Goal: Task Accomplishment & Management: Manage account settings

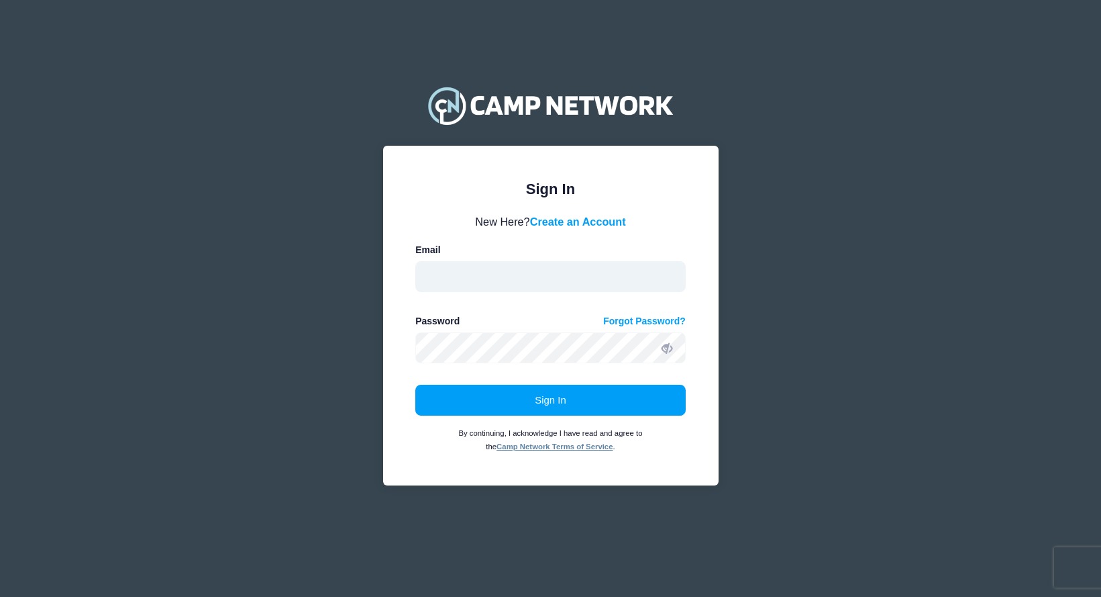
type input "[EMAIL_ADDRESS][DOMAIN_NAME]"
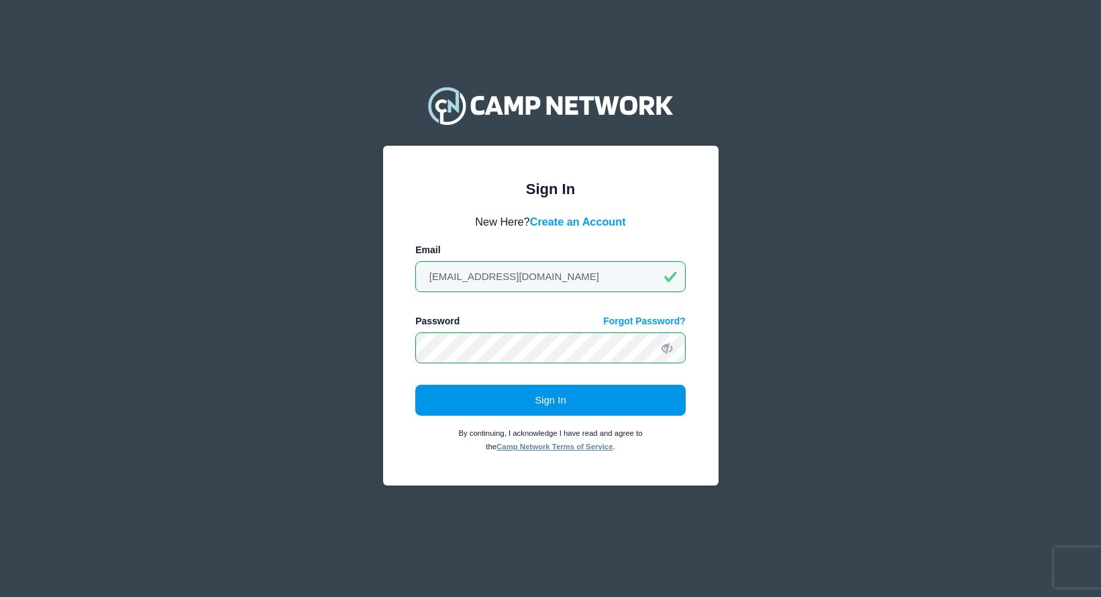
click at [573, 394] on button "Sign In" at bounding box center [550, 400] width 270 height 31
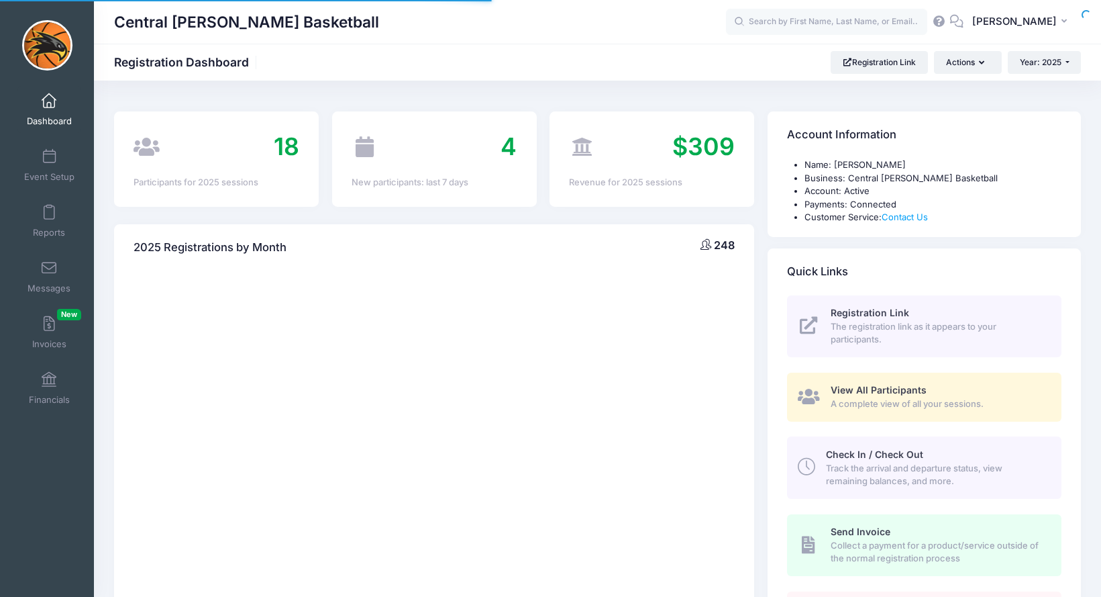
select select
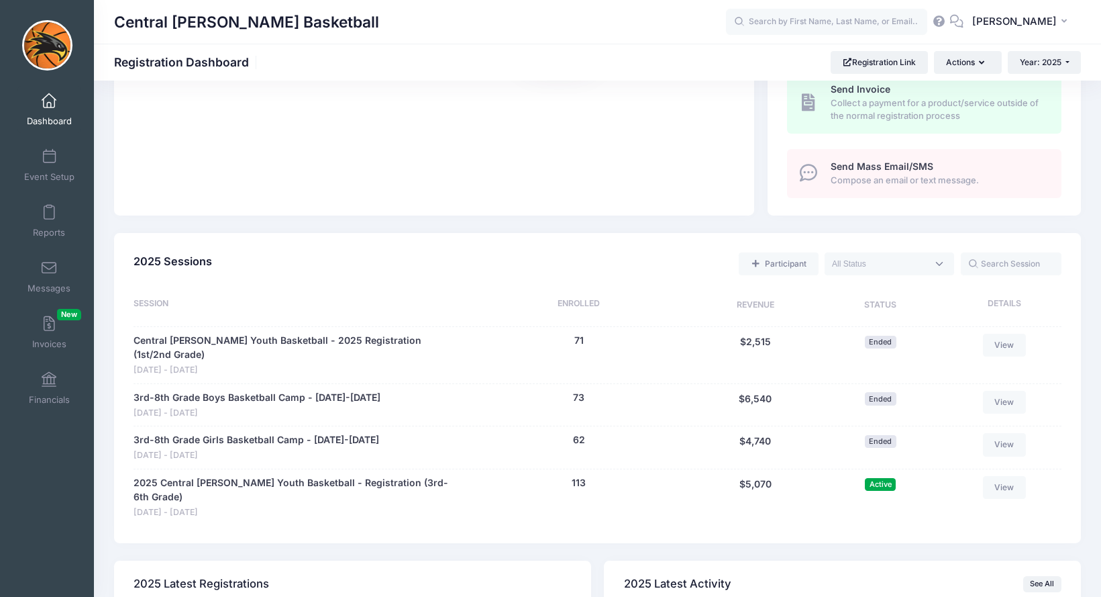
scroll to position [475, 0]
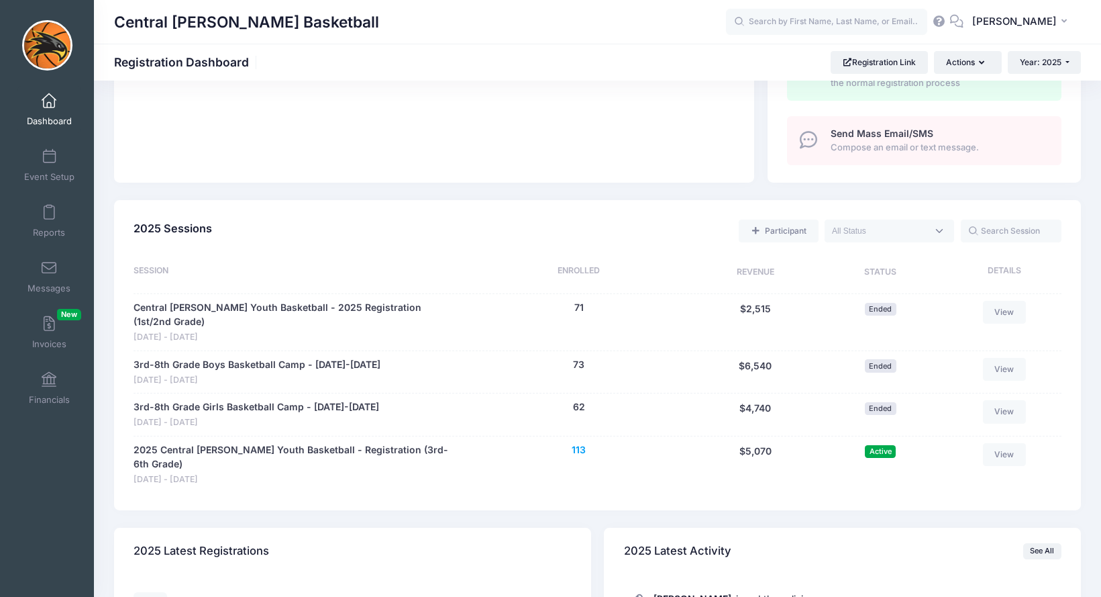
click at [576, 443] on button "113" at bounding box center [579, 450] width 14 height 14
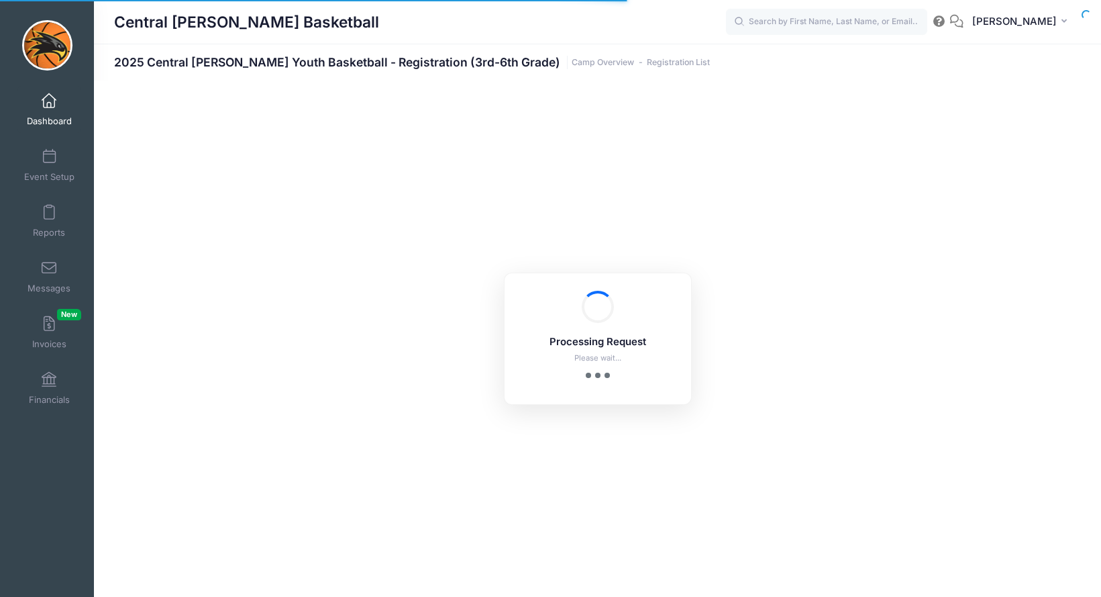
select select "10"
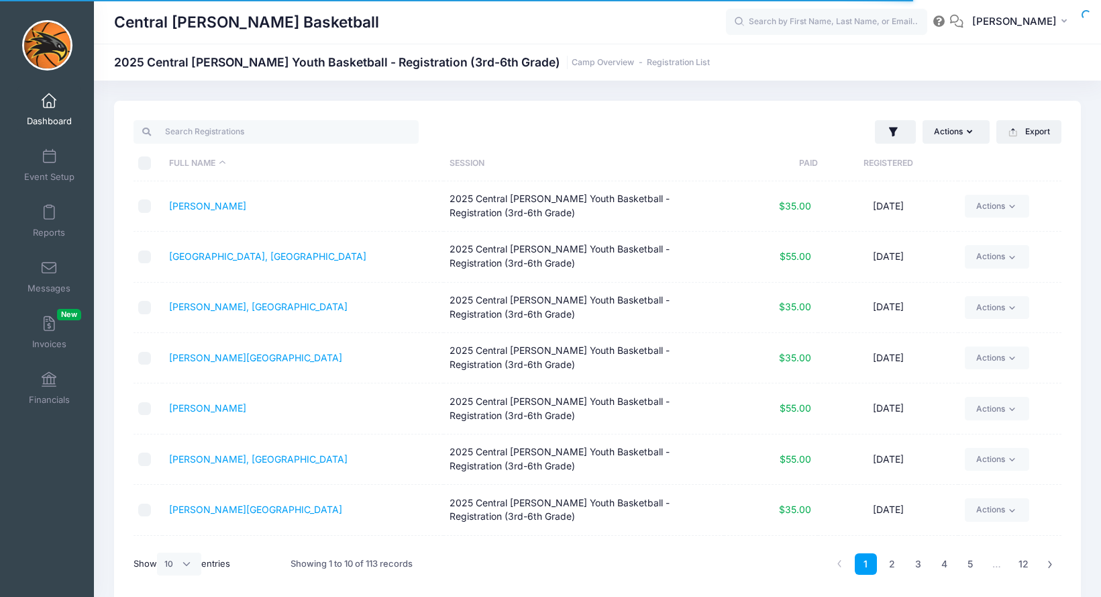
scroll to position [6, 0]
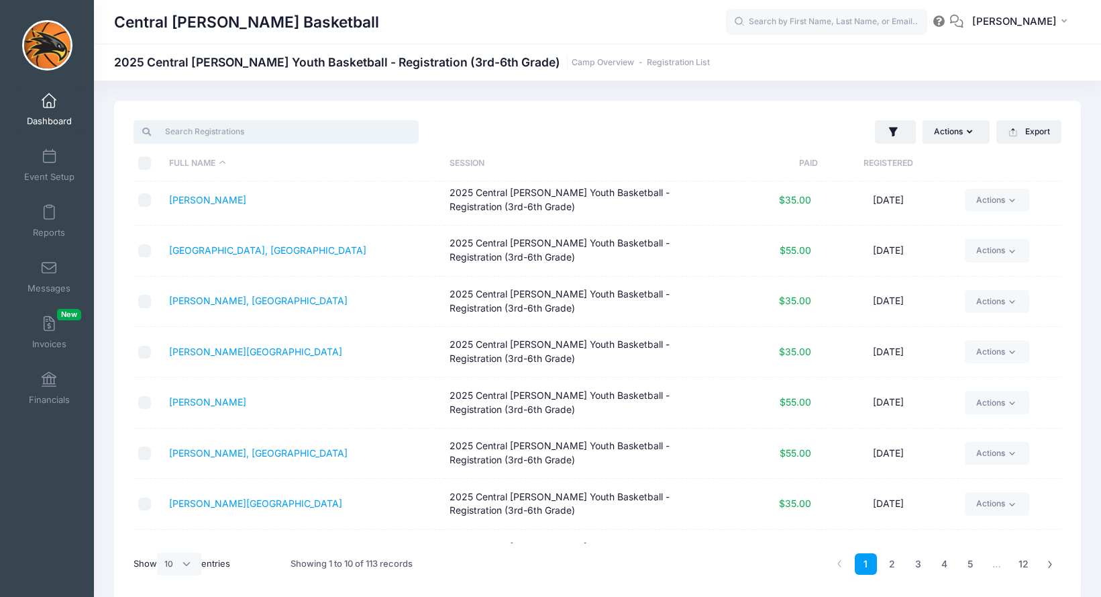
click at [219, 123] on input "search" at bounding box center [276, 131] width 285 height 23
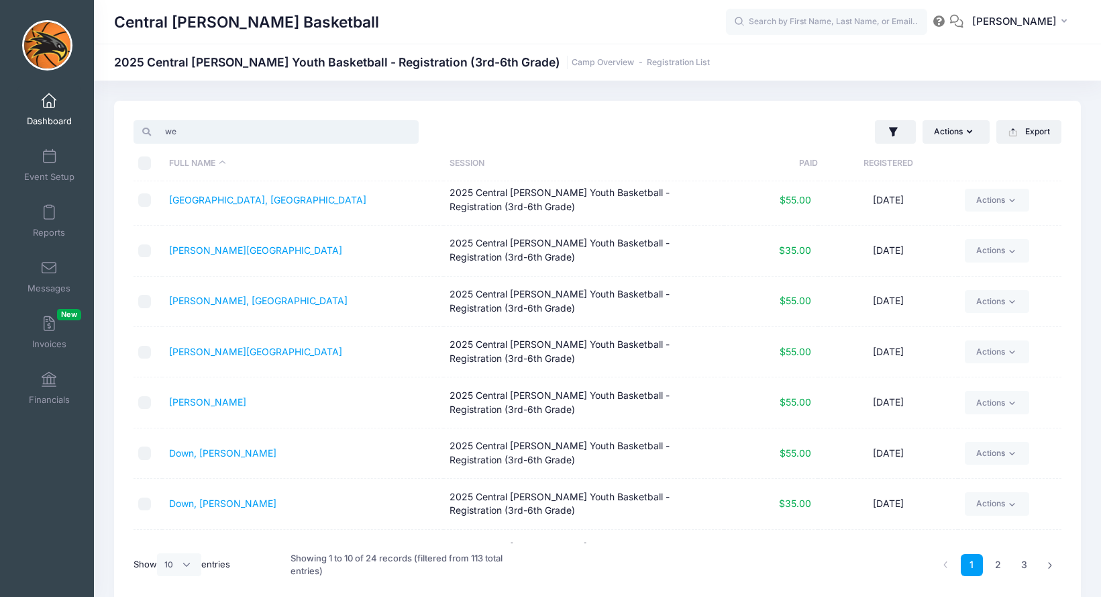
scroll to position [0, 0]
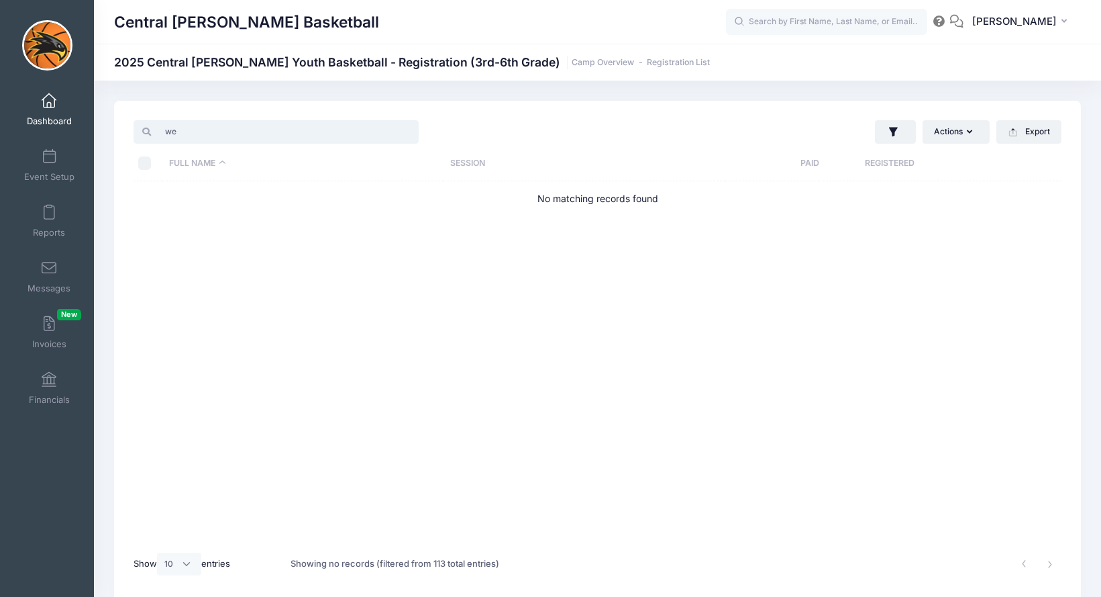
type input "w"
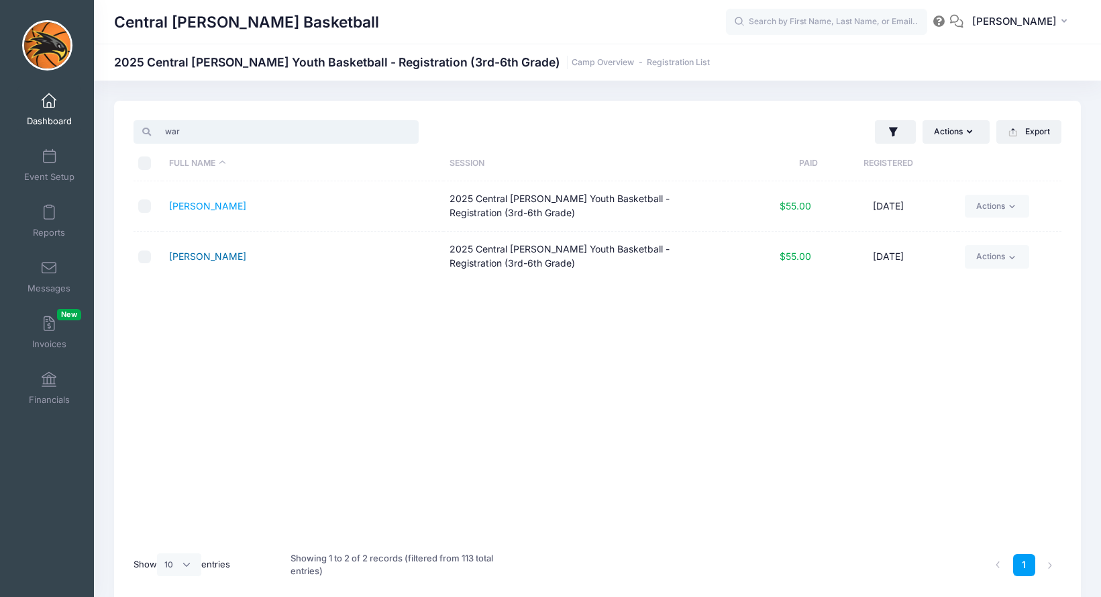
type input "war"
click at [205, 256] on link "[PERSON_NAME]" at bounding box center [207, 255] width 77 height 11
click at [178, 131] on input "war" at bounding box center [276, 131] width 285 height 23
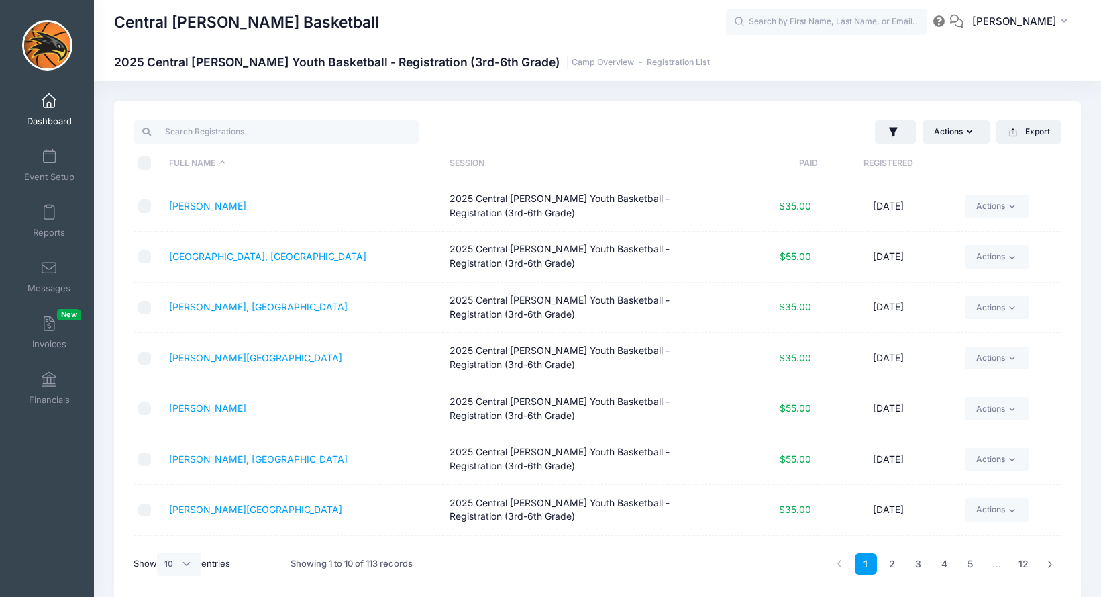
click at [531, 128] on div at bounding box center [362, 132] width 470 height 28
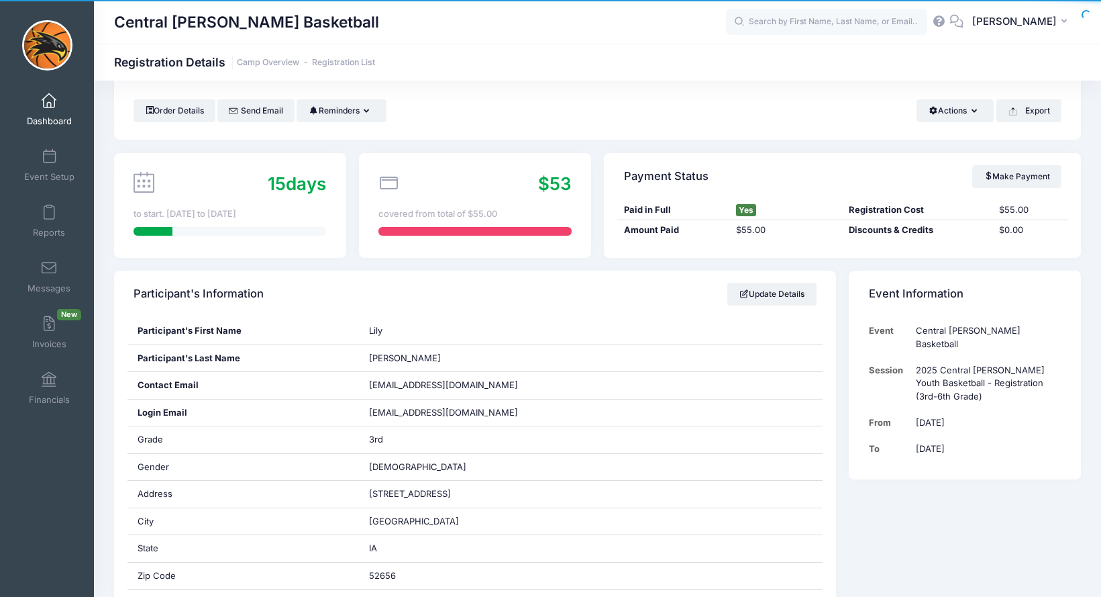
scroll to position [59, 0]
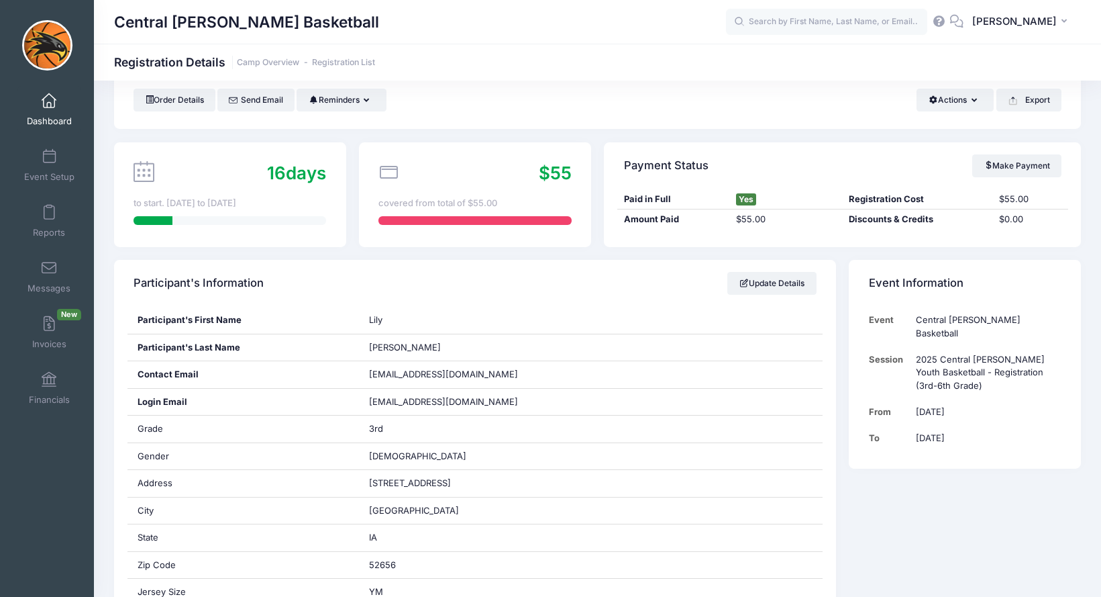
click at [564, 111] on div "Order Details Send Email Reminders Send Payment Reminder Send Document Reminder…" at bounding box center [598, 100] width 928 height 23
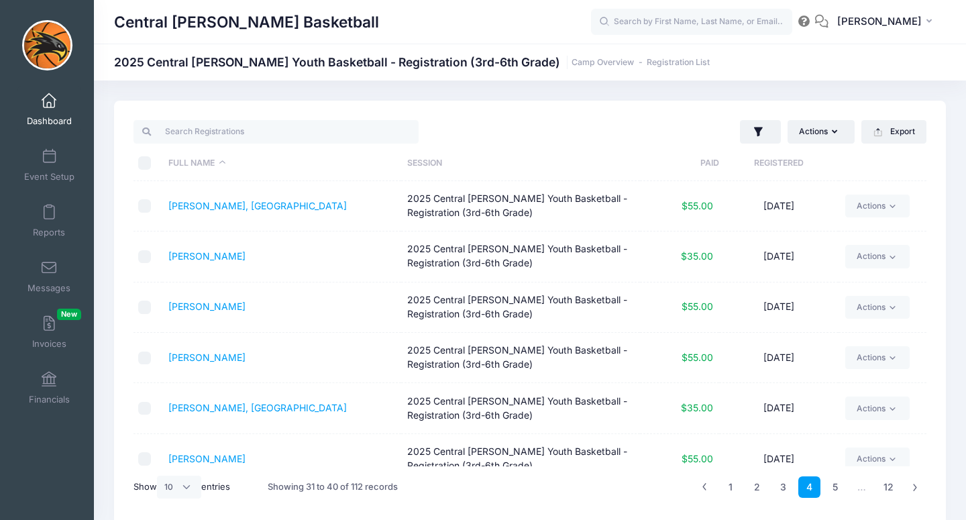
select select "10"
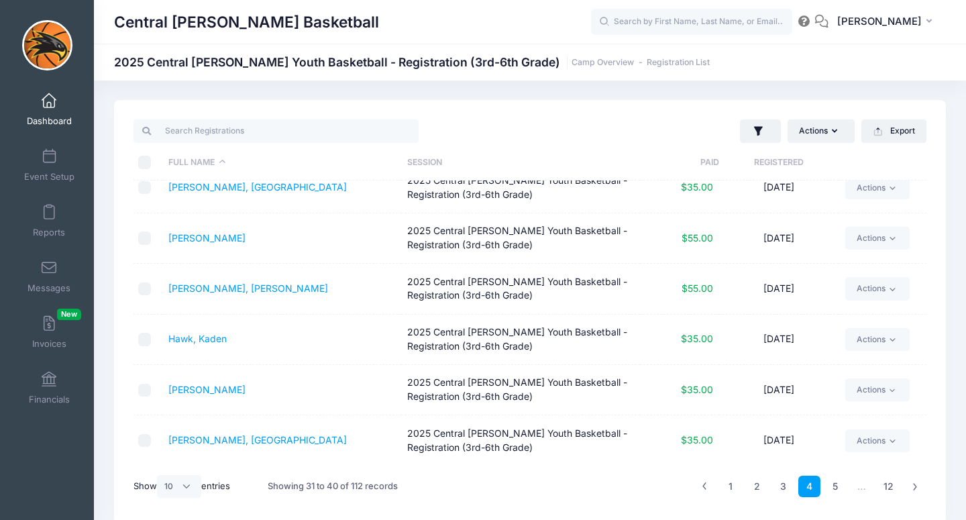
click at [49, 109] on link "Dashboard" at bounding box center [49, 109] width 64 height 47
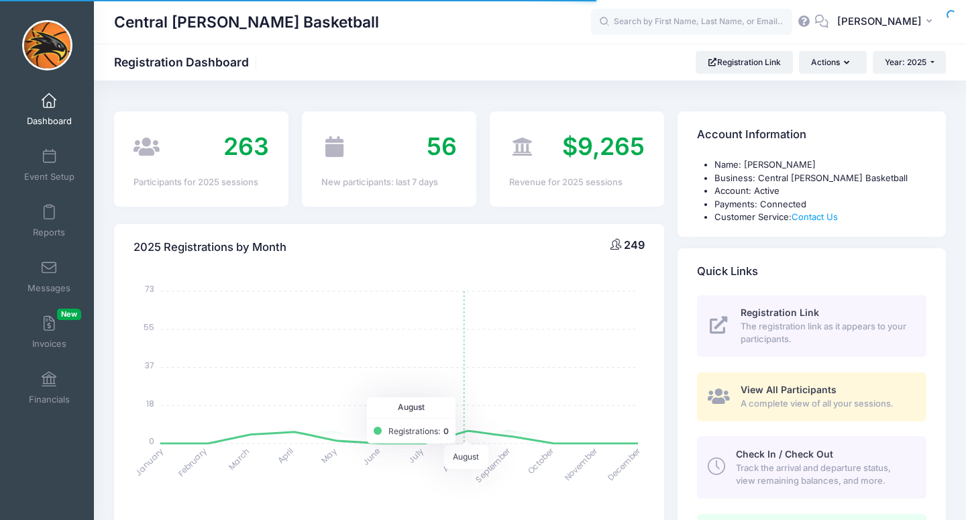
select select
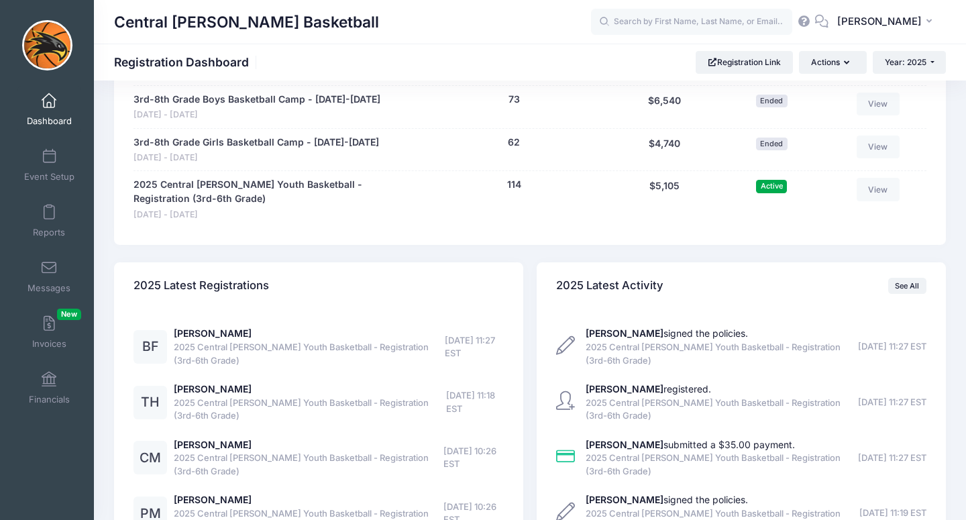
scroll to position [746, 0]
